Goal: Navigation & Orientation: Find specific page/section

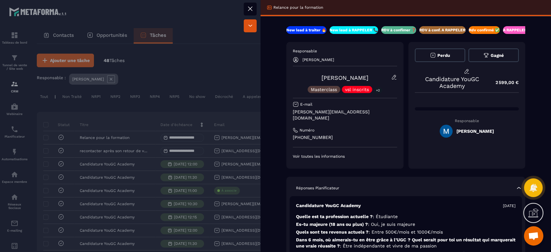
scroll to position [27, 0]
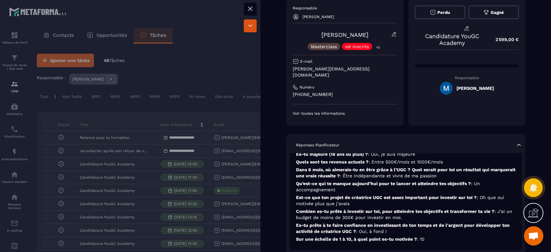
click at [108, 35] on div at bounding box center [275, 126] width 551 height 252
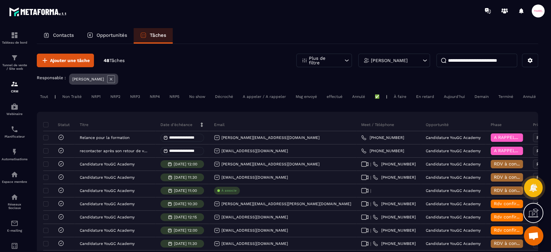
click at [110, 38] on p "Opportunités" at bounding box center [111, 35] width 31 height 6
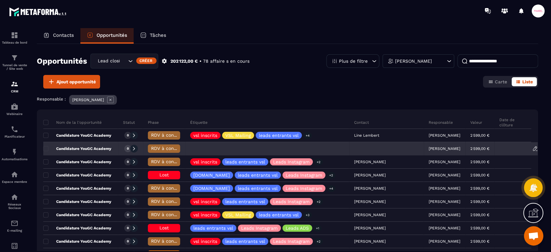
click at [75, 148] on p "Candidature YouGC Academy" at bounding box center [77, 148] width 68 height 5
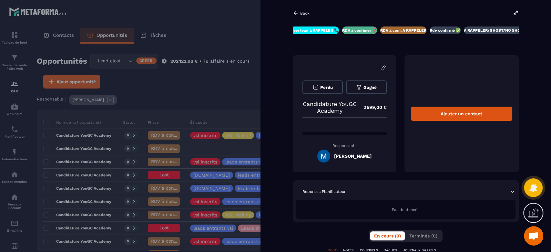
click at [296, 12] on icon at bounding box center [296, 13] width 6 height 6
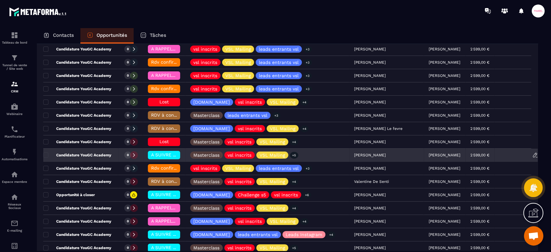
scroll to position [43, 0]
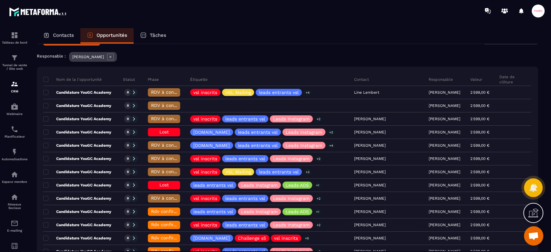
click at [69, 35] on p "Contacts" at bounding box center [63, 35] width 21 height 6
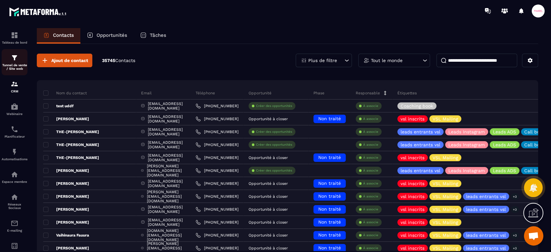
click at [14, 59] on img at bounding box center [15, 58] width 8 height 8
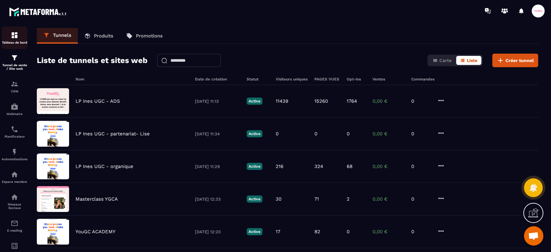
click at [12, 32] on img at bounding box center [15, 35] width 8 height 8
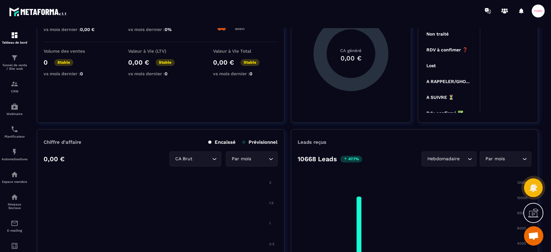
scroll to position [129, 0]
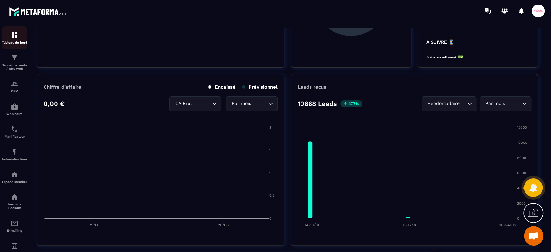
drag, startPoint x: 15, startPoint y: 32, endPoint x: 20, endPoint y: 32, distance: 5.5
click at [15, 32] on img at bounding box center [15, 35] width 8 height 8
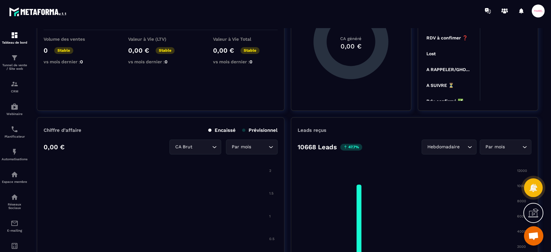
scroll to position [0, 0]
